Goal: Purchase product/service

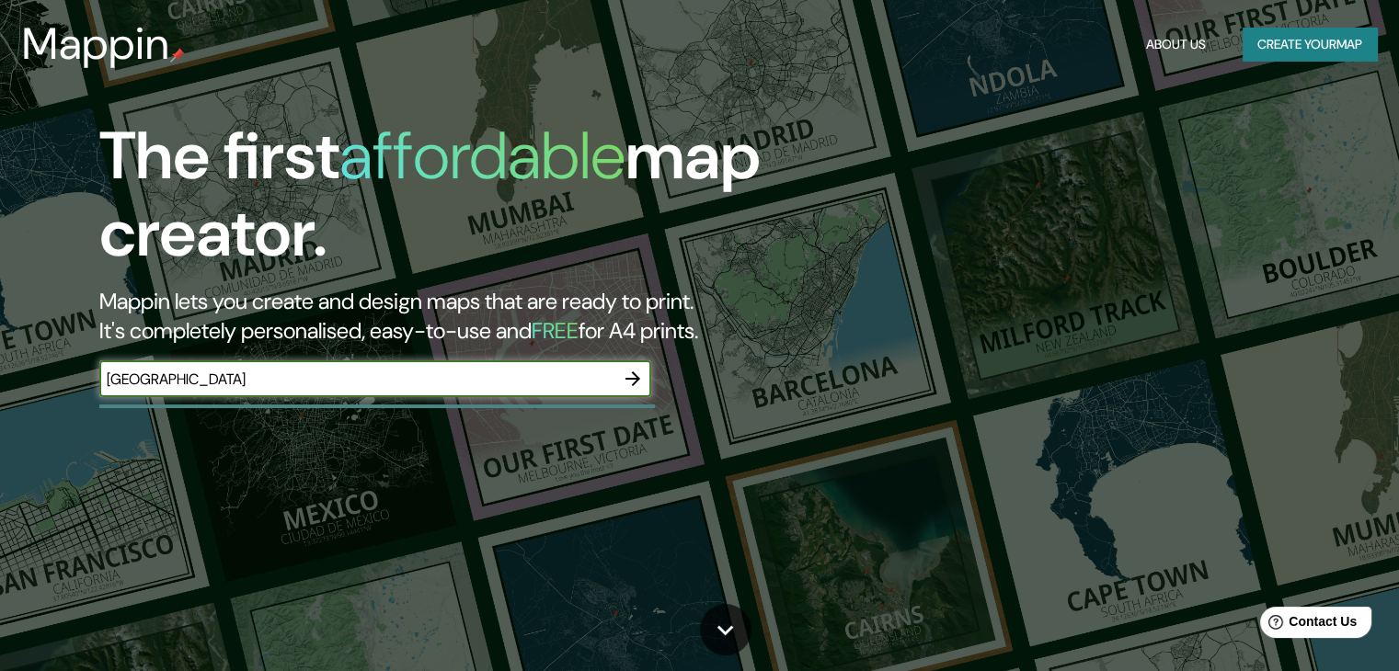
type input "[GEOGRAPHIC_DATA]"
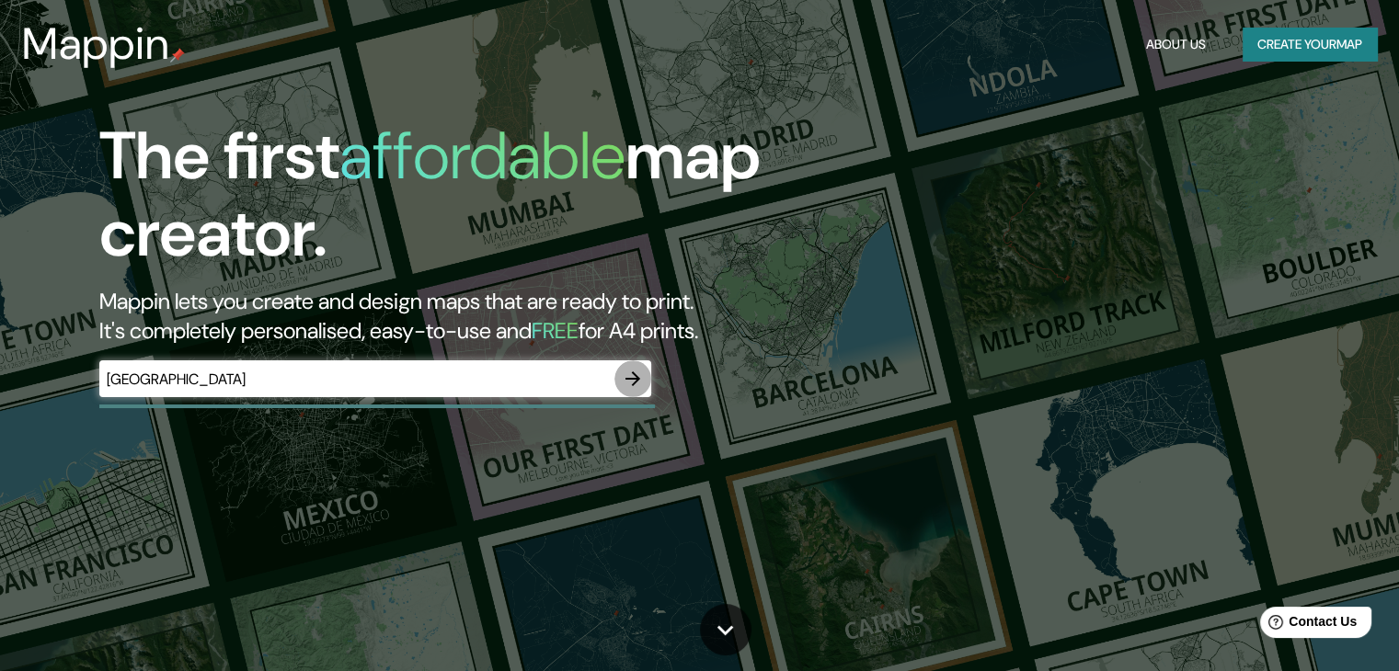
click at [636, 386] on icon "button" at bounding box center [633, 379] width 22 height 22
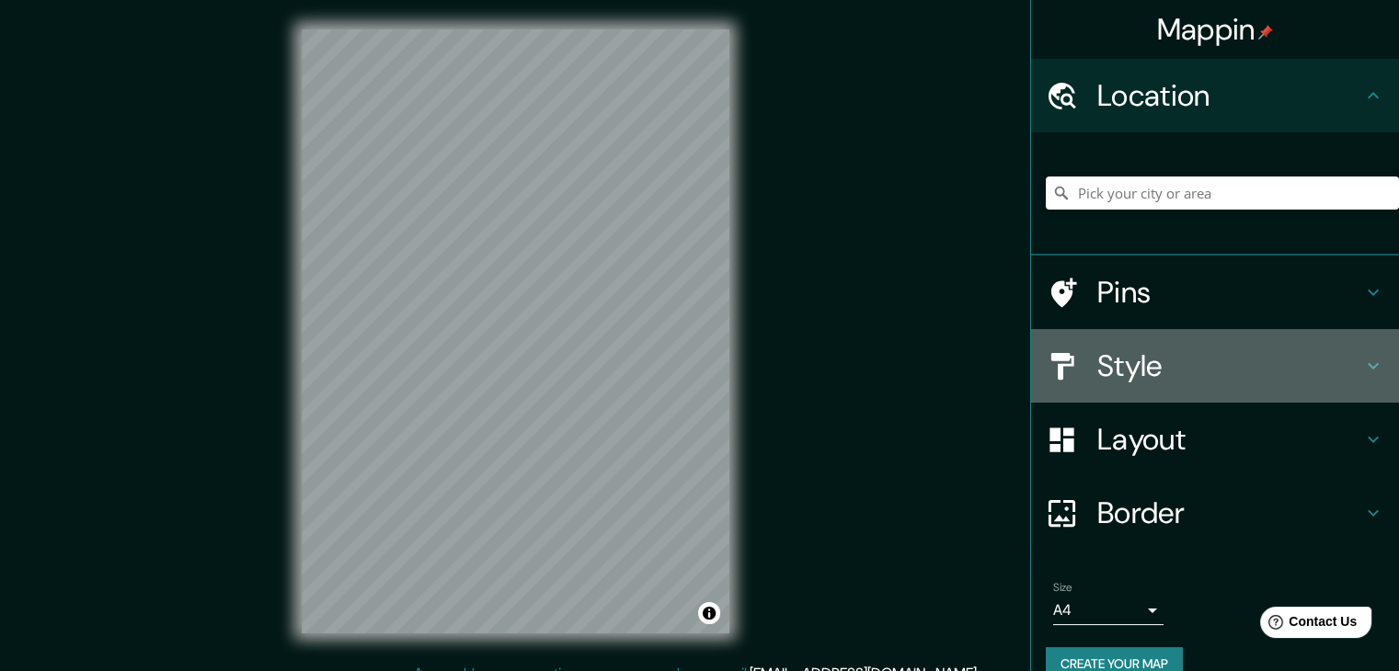
click at [1362, 365] on icon at bounding box center [1373, 366] width 22 height 22
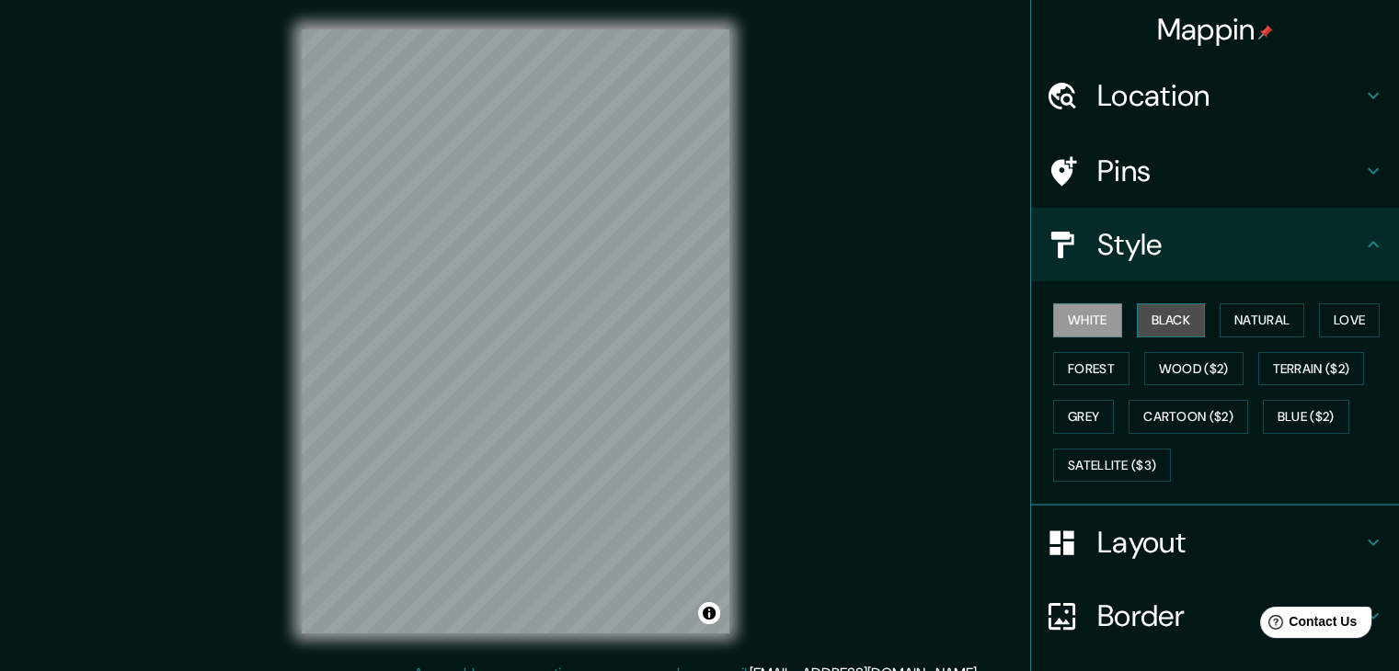
click at [1164, 325] on button "Black" at bounding box center [1170, 320] width 69 height 34
click at [758, 224] on div "© Mapbox © OpenStreetMap Improve this map" at bounding box center [515, 331] width 486 height 663
click at [913, 220] on div "Mappin Location Pins Style White Black Natural Love Forest Wood ($2) Terrain ($…" at bounding box center [699, 346] width 1399 height 692
click at [1078, 325] on button "White" at bounding box center [1087, 320] width 69 height 34
click at [1079, 369] on button "Forest" at bounding box center [1091, 369] width 76 height 34
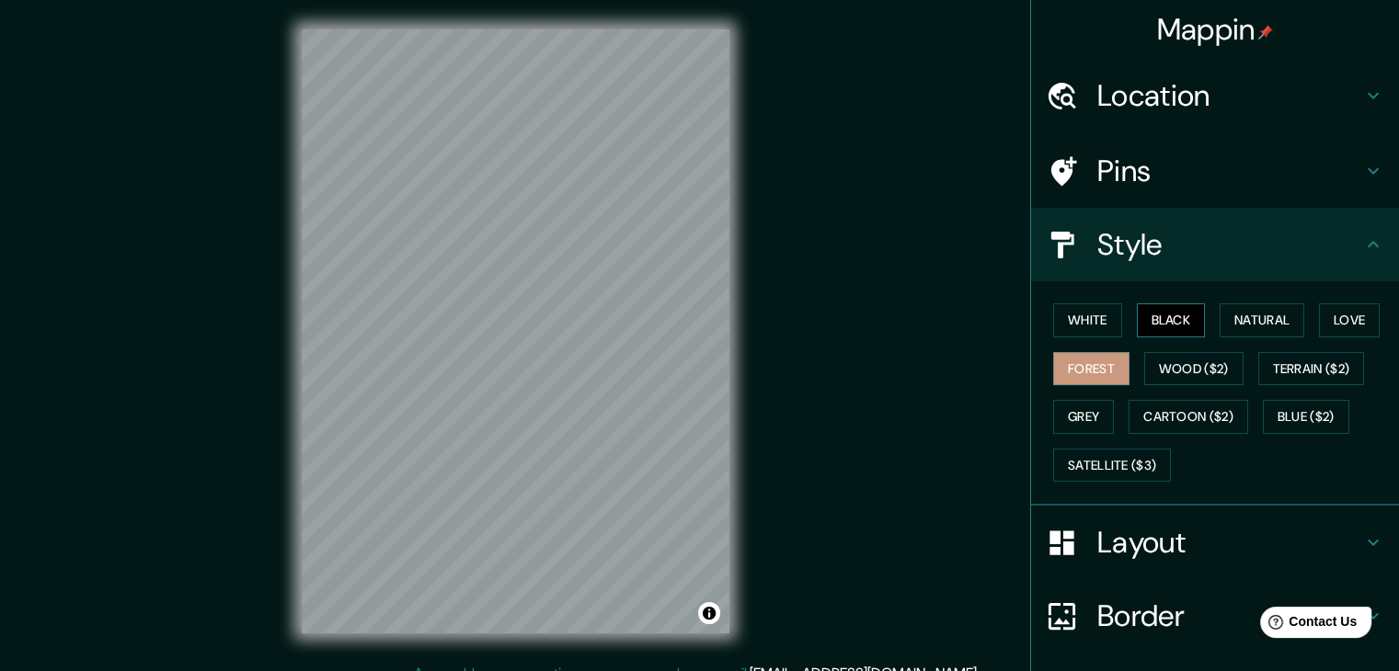
click at [1146, 323] on button "Black" at bounding box center [1170, 320] width 69 height 34
click at [1085, 420] on button "Grey" at bounding box center [1083, 417] width 61 height 34
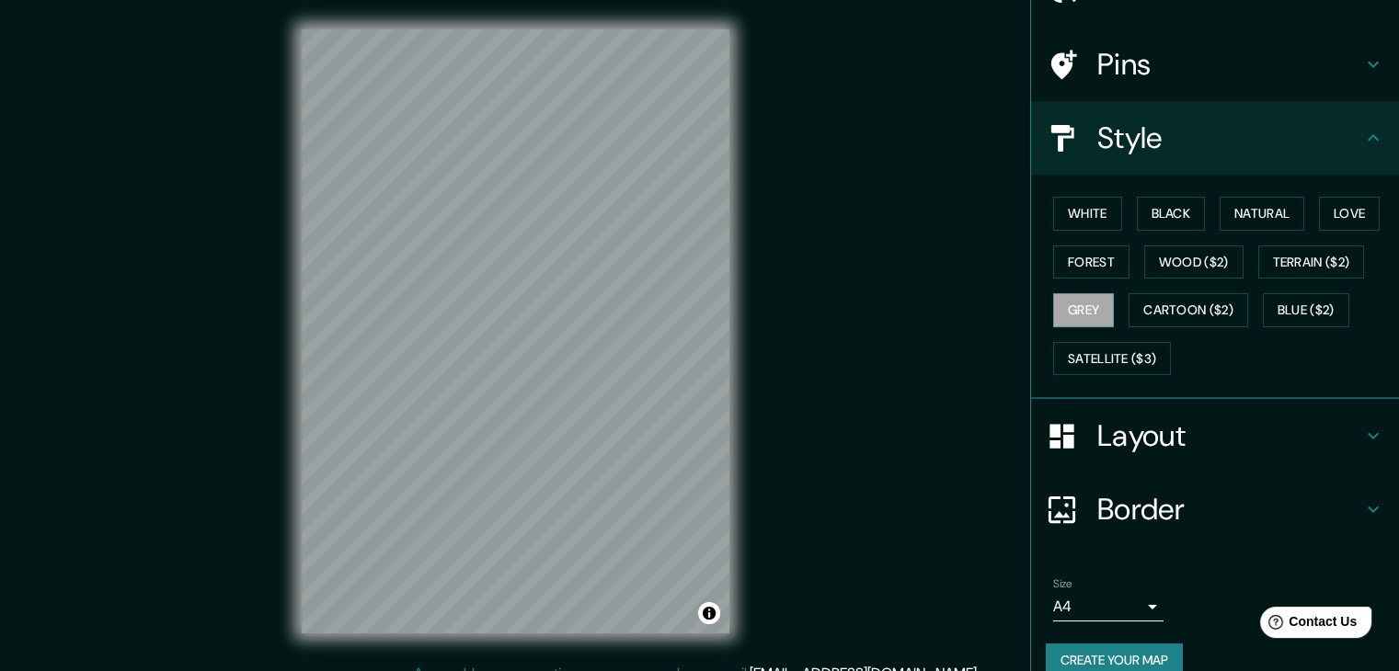
scroll to position [132, 0]
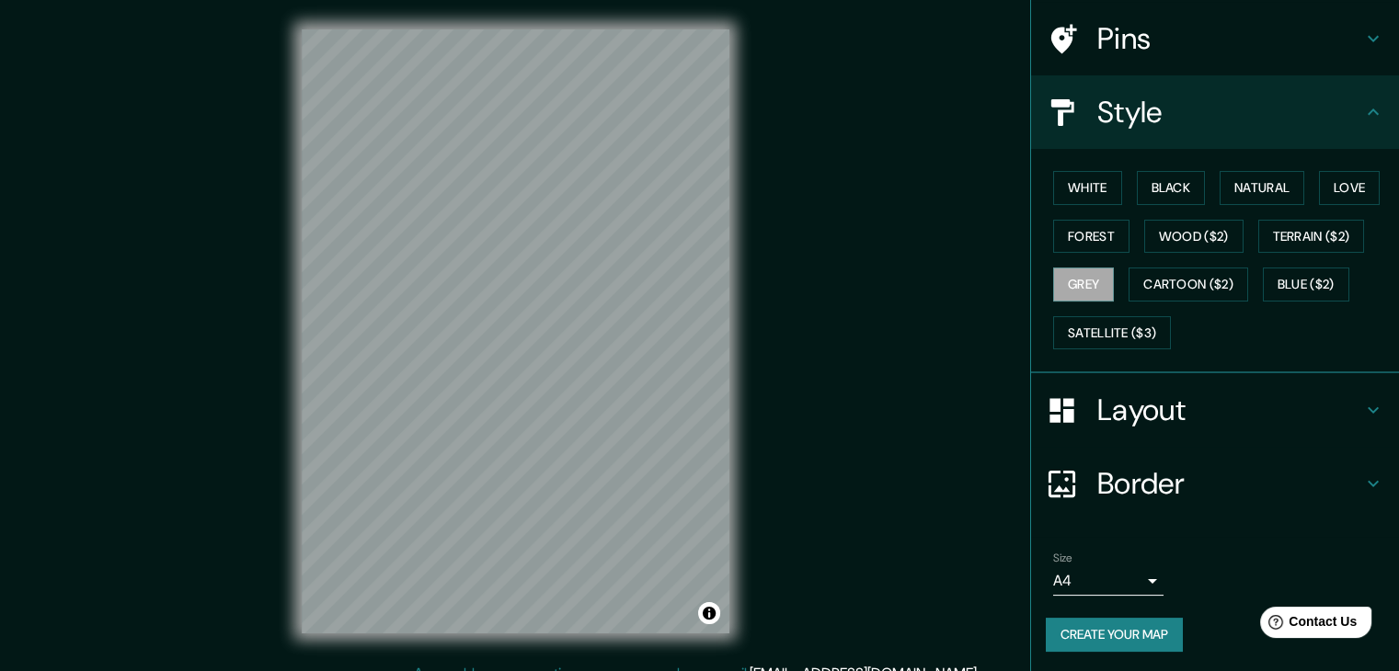
click at [1125, 576] on body "Mappin Location Pins Style White Black Natural Love Forest Wood ($2) Terrain ($…" at bounding box center [699, 335] width 1399 height 671
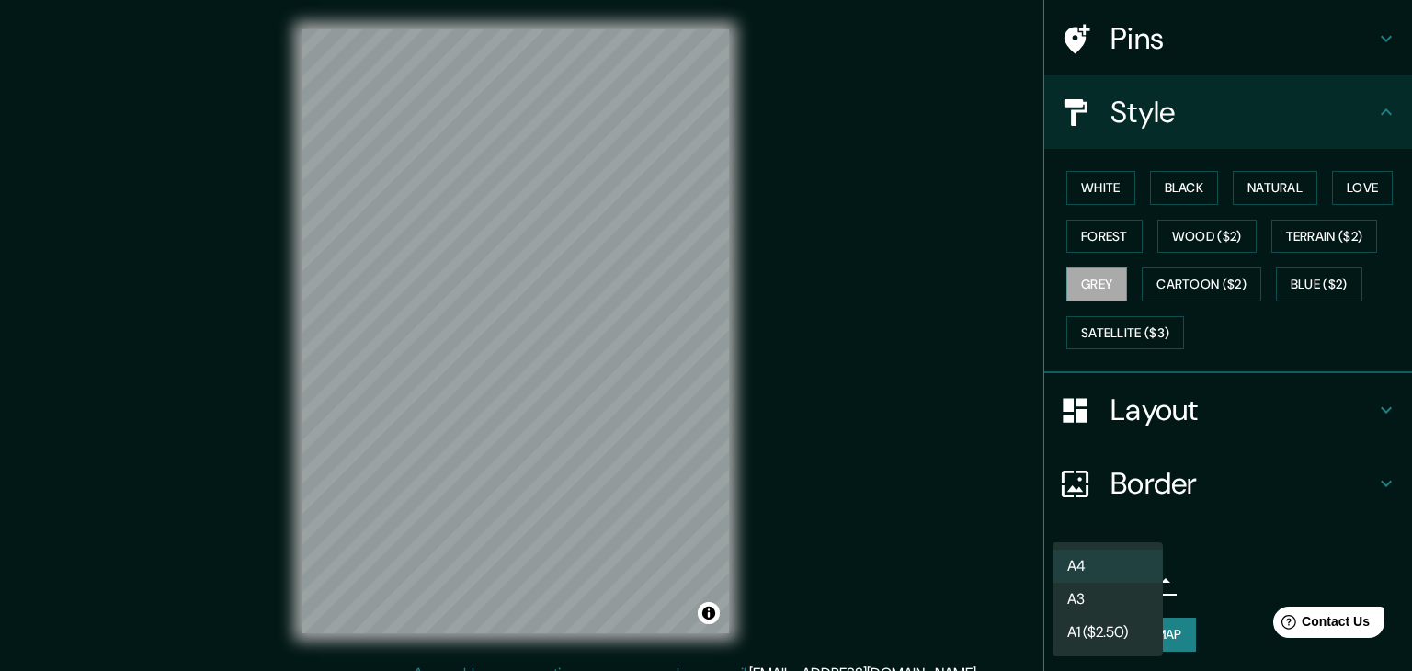
click at [1100, 597] on li "A3" at bounding box center [1108, 599] width 110 height 33
type input "a4"
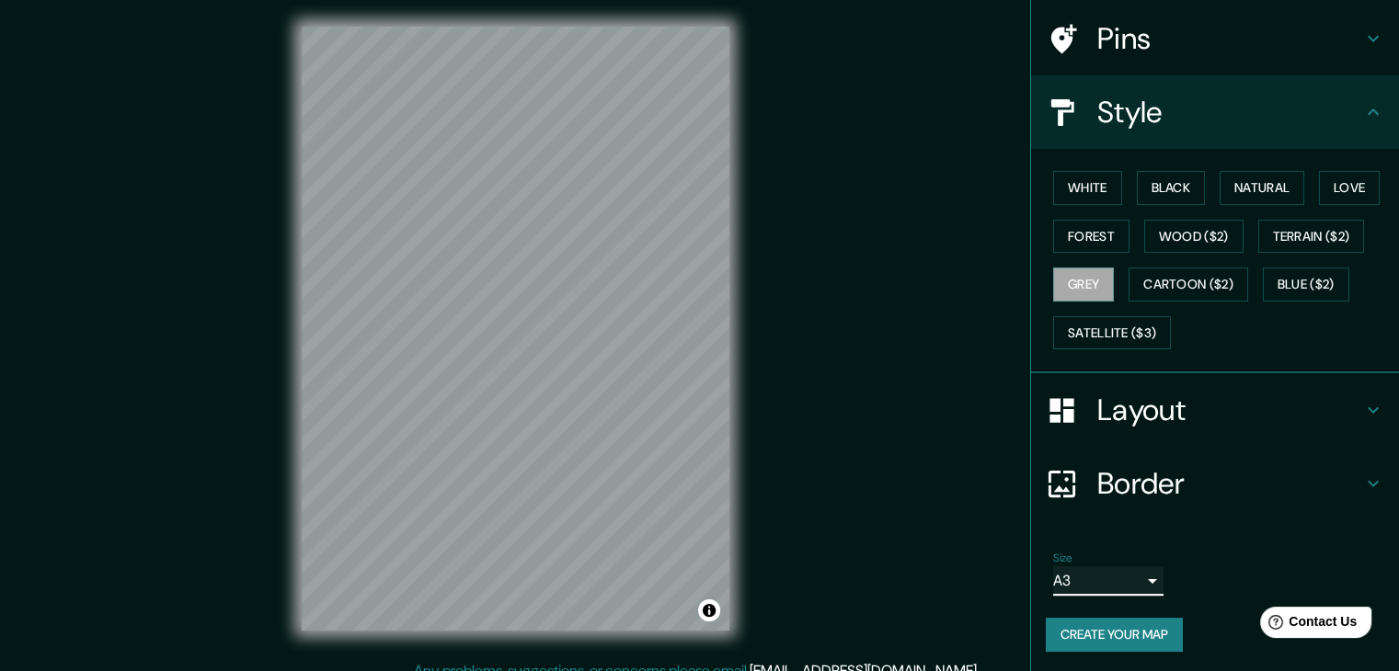
scroll to position [0, 0]
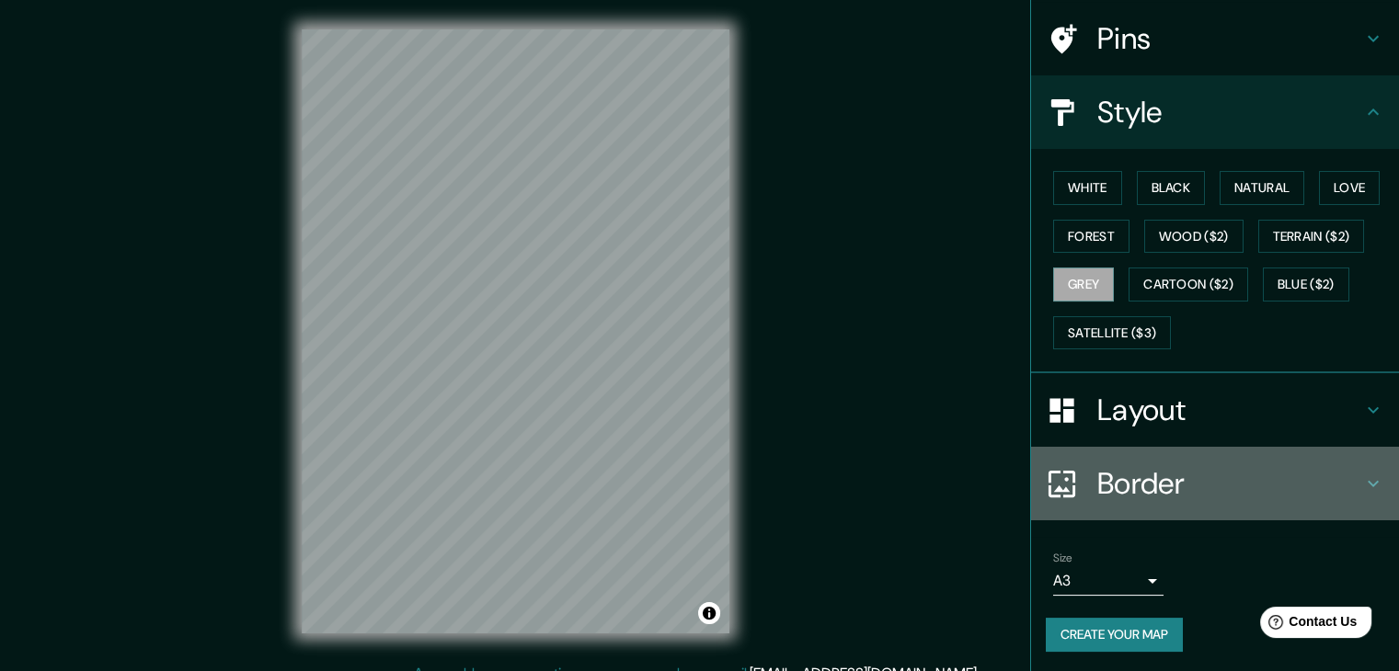
click at [1156, 486] on h4 "Border" at bounding box center [1229, 483] width 265 height 37
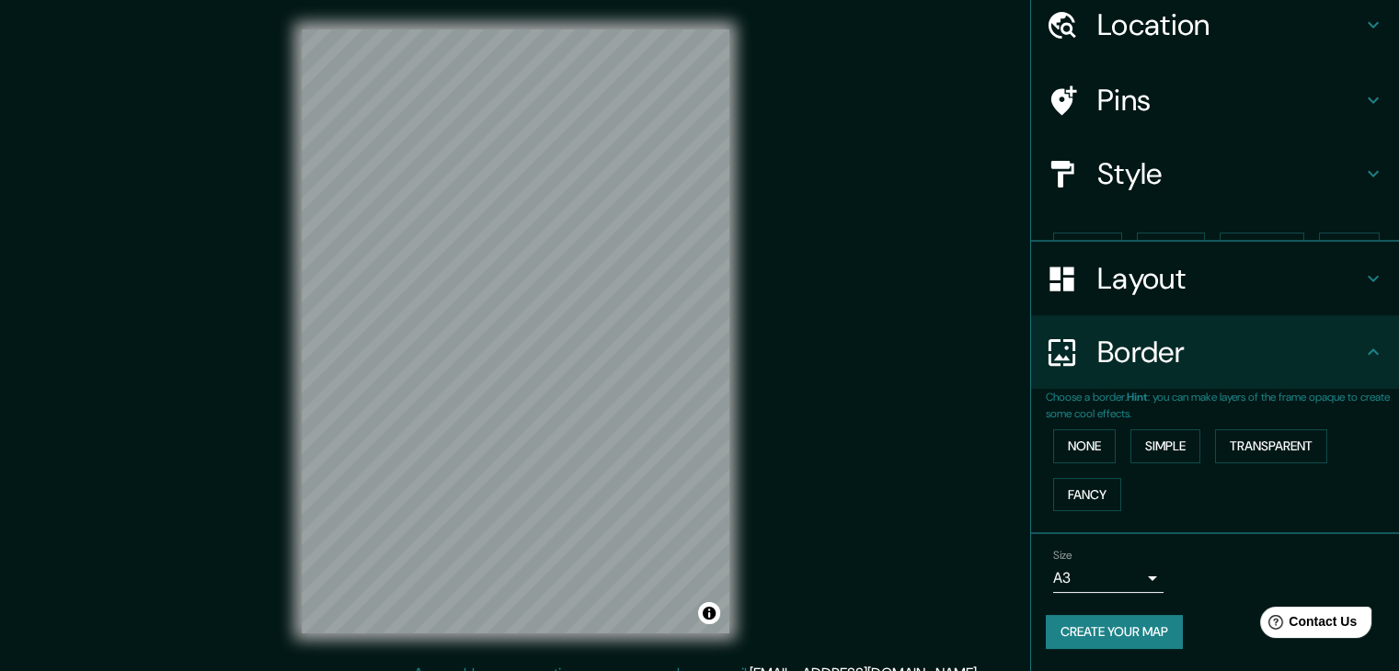
scroll to position [39, 0]
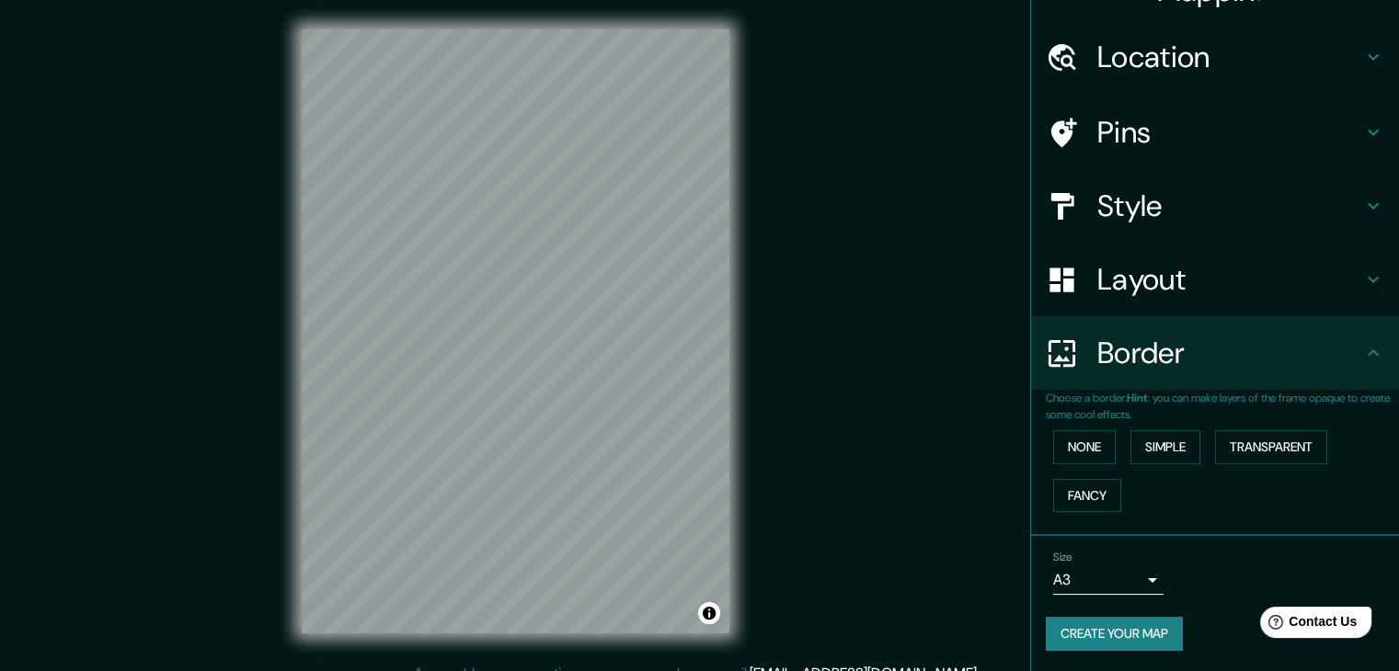
click at [1241, 373] on div "Border" at bounding box center [1215, 353] width 368 height 74
click at [1273, 277] on h4 "Layout" at bounding box center [1229, 279] width 265 height 37
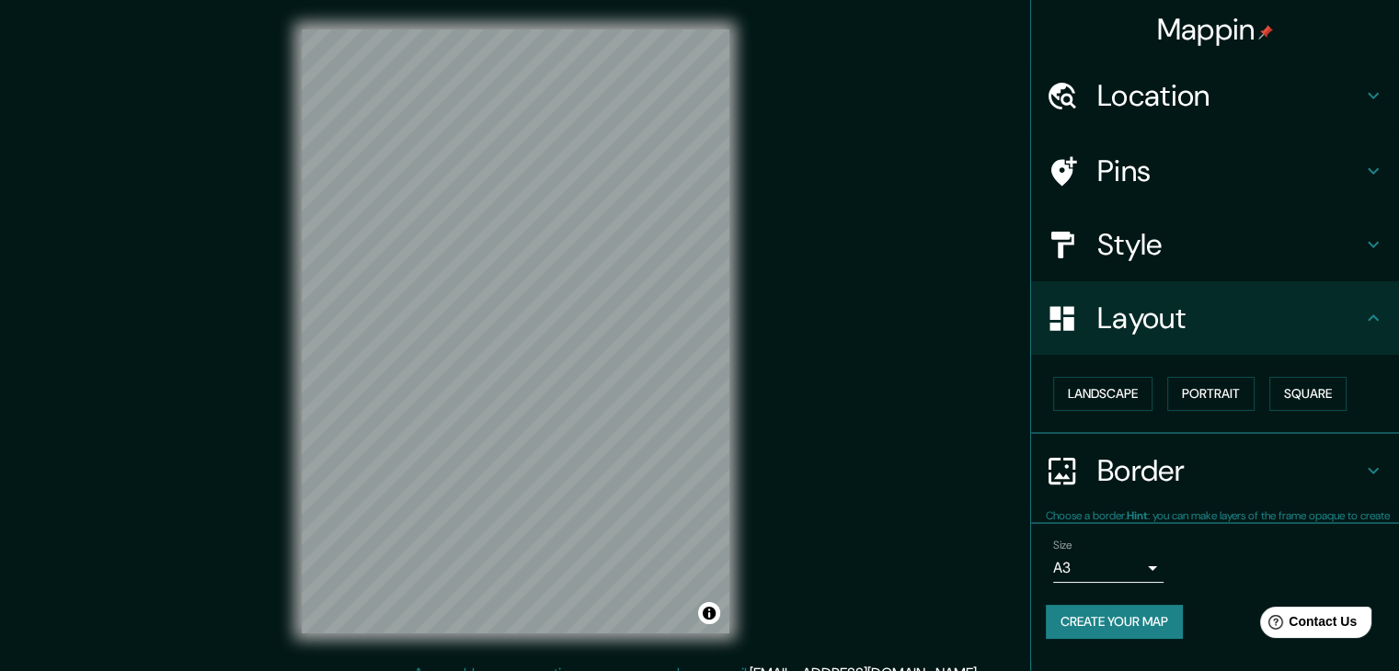
scroll to position [0, 0]
click at [1131, 394] on button "Landscape" at bounding box center [1102, 394] width 99 height 34
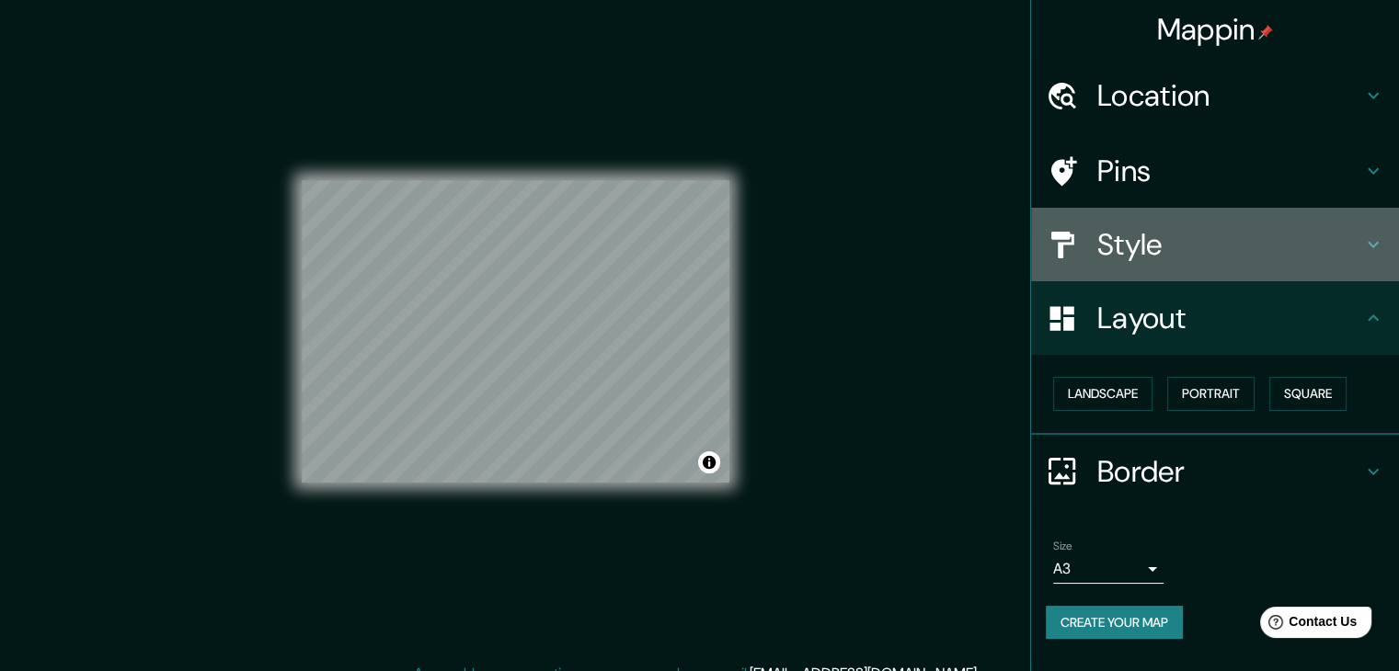
click at [1206, 258] on h4 "Style" at bounding box center [1229, 244] width 265 height 37
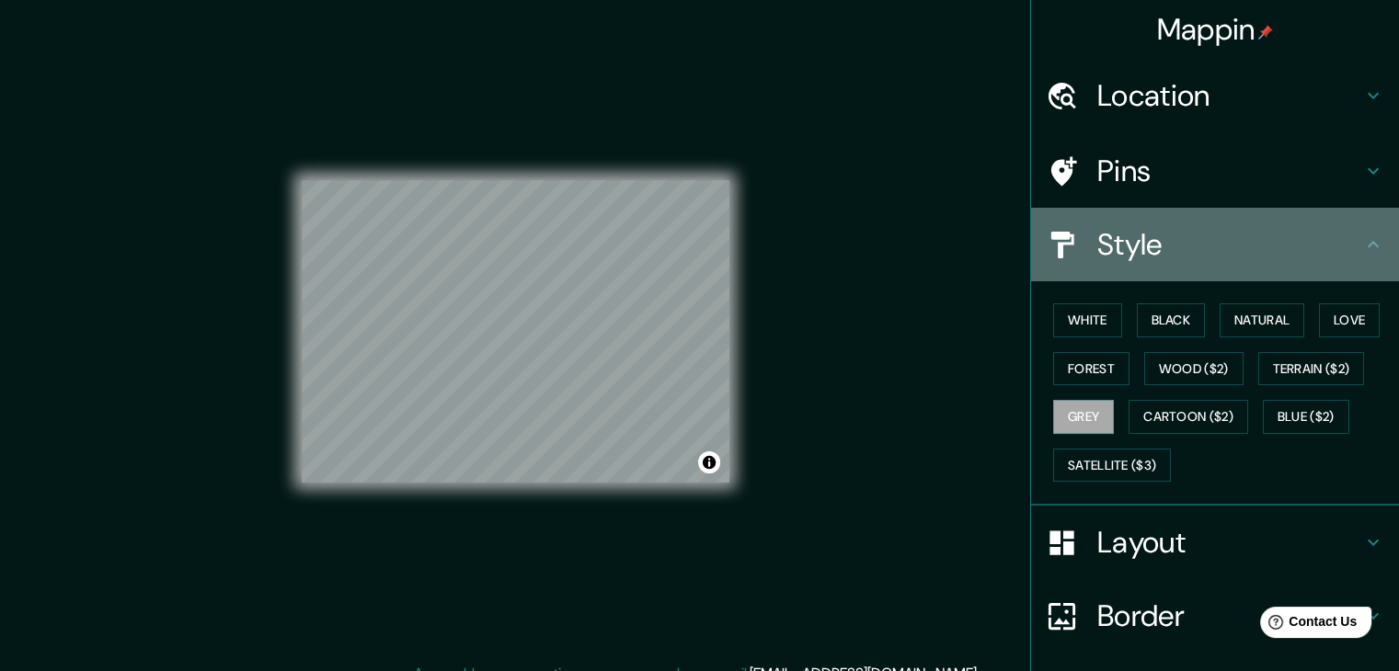
click at [1167, 266] on div "Style" at bounding box center [1215, 245] width 368 height 74
click at [1367, 243] on icon at bounding box center [1372, 244] width 11 height 6
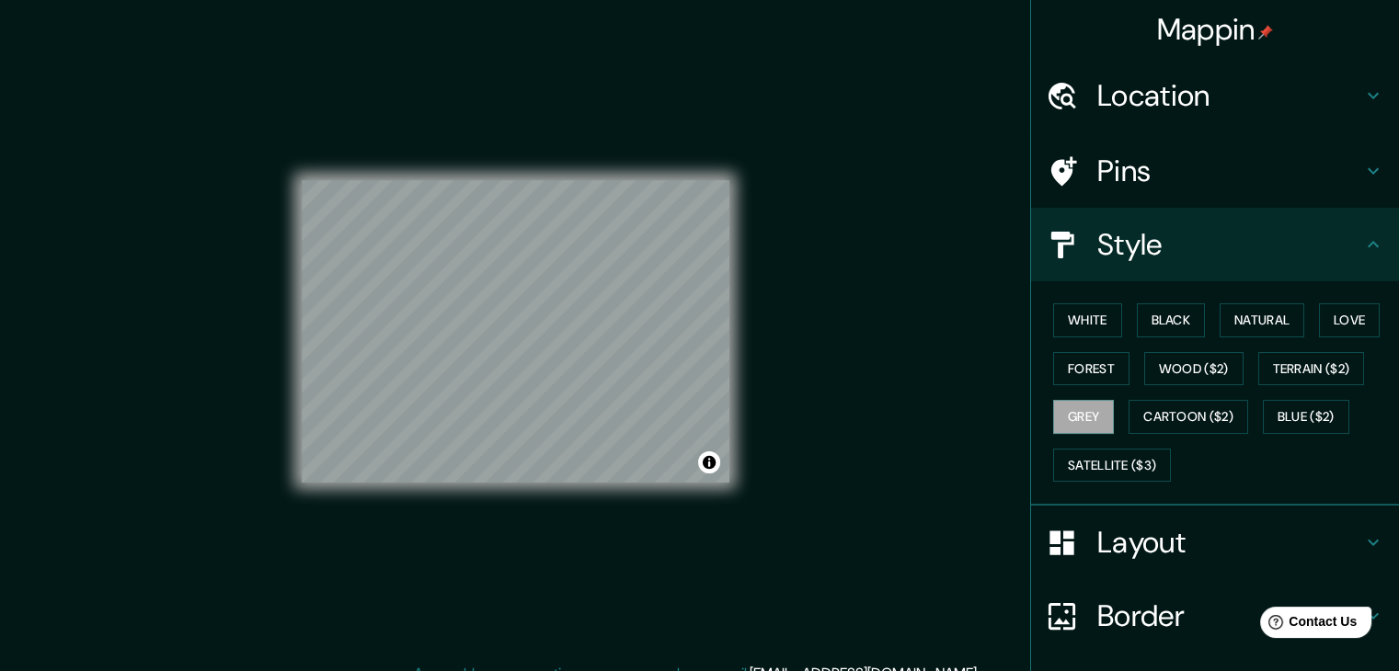
click at [1327, 546] on h4 "Layout" at bounding box center [1229, 542] width 265 height 37
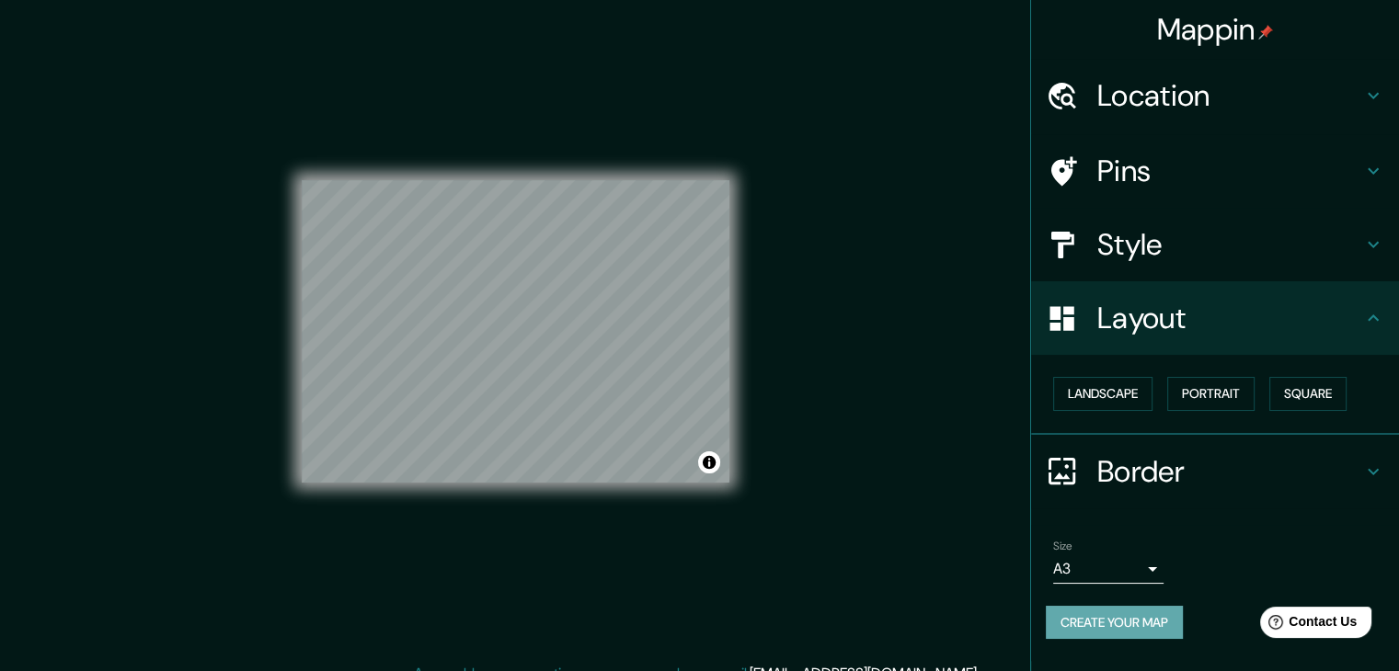
click at [1120, 622] on button "Create your map" at bounding box center [1113, 623] width 137 height 34
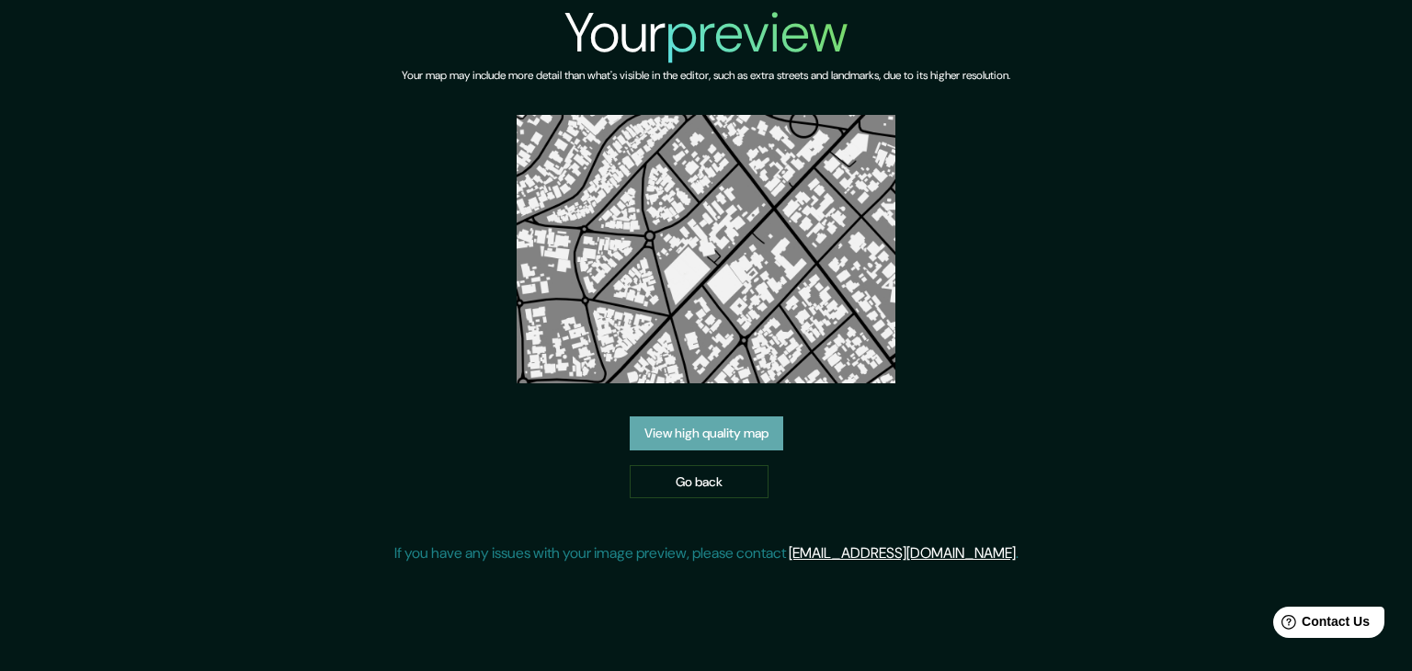
click at [699, 432] on link "View high quality map" at bounding box center [707, 434] width 154 height 34
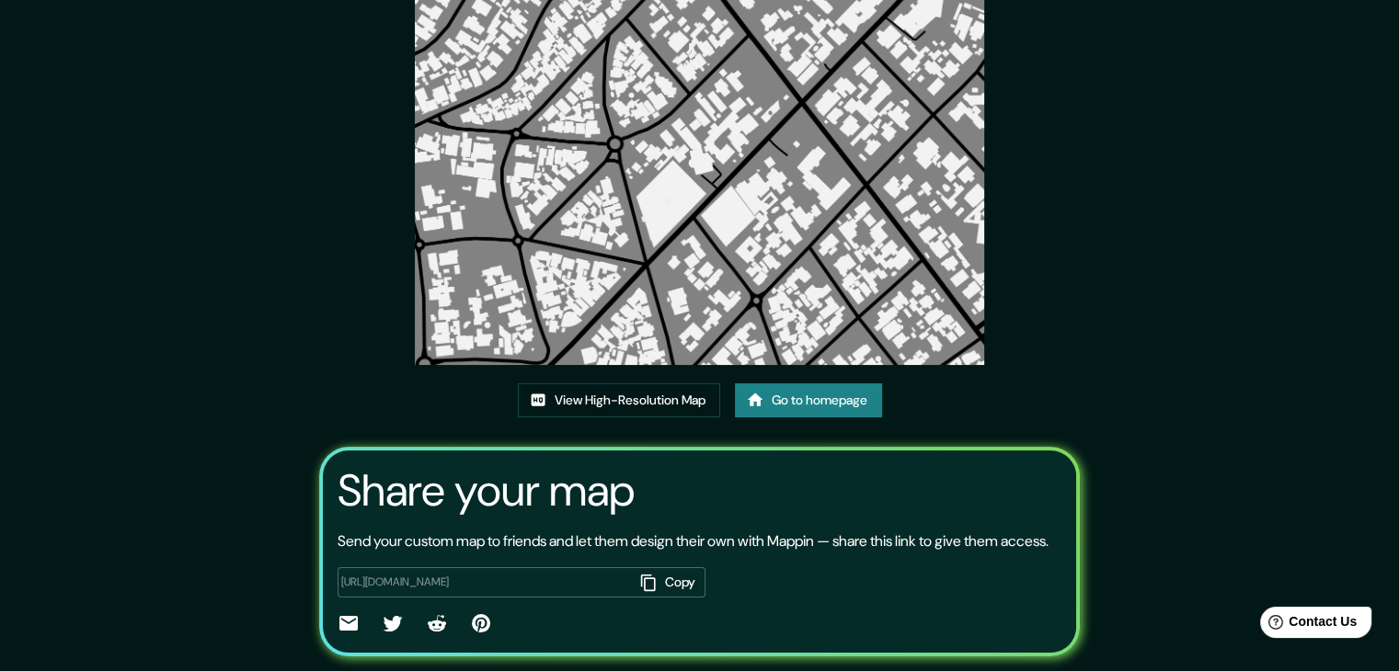
scroll to position [191, 0]
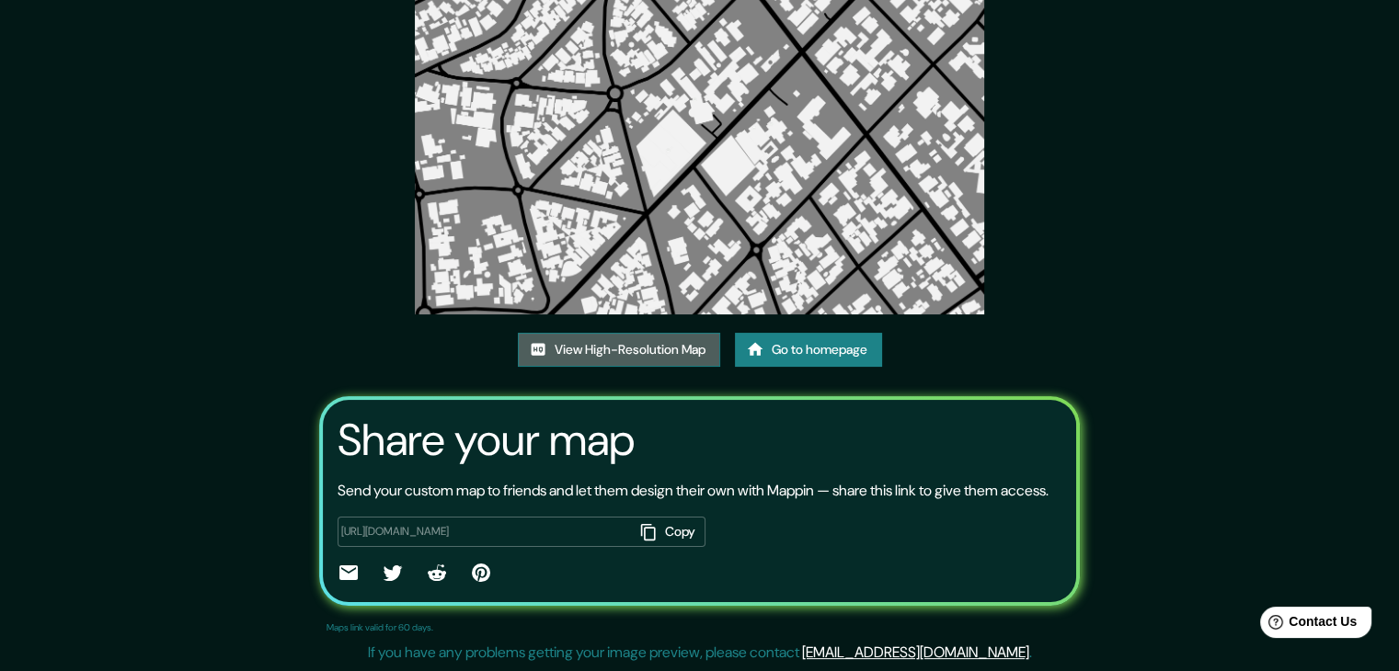
click at [622, 333] on link "View High-Resolution Map" at bounding box center [619, 350] width 202 height 34
